Goal: Information Seeking & Learning: Learn about a topic

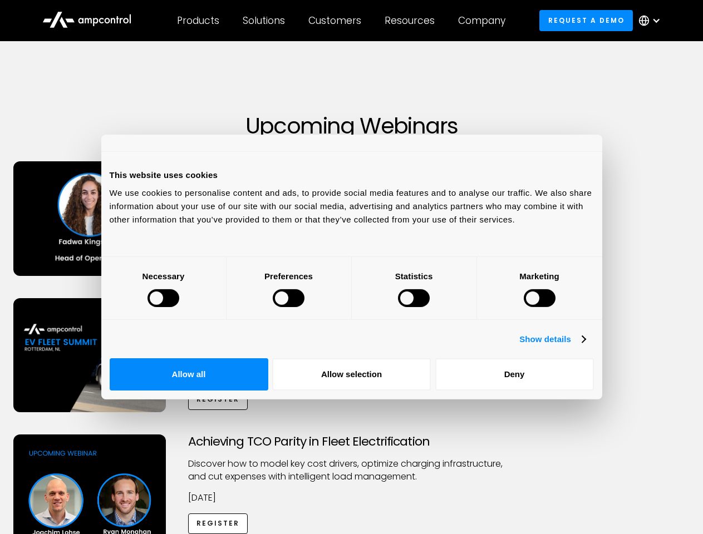
click at [179, 307] on div at bounding box center [164, 298] width 32 height 18
click at [585, 346] on link "Show details" at bounding box center [552, 339] width 66 height 13
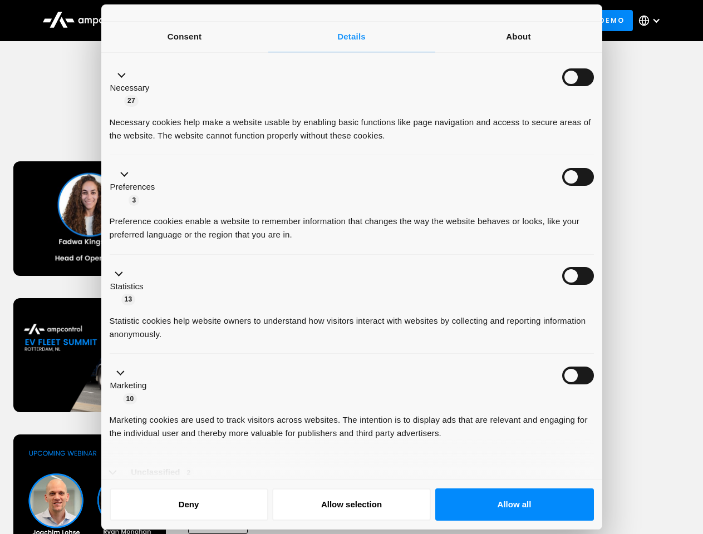
click at [615, 425] on div "In-Person: EV Fleet Summit ([GEOGRAPHIC_DATA]) ​Discover what’s next for electr…" at bounding box center [351, 366] width 699 height 137
click at [615, 461] on div "Achieving TCO Parity in Fleet Electrification Discover how to model key cost dr…" at bounding box center [351, 522] width 699 height 175
click at [342, 21] on div "Customers" at bounding box center [334, 20] width 53 height 12
click at [198, 21] on div "Products" at bounding box center [198, 20] width 42 height 12
